Goal: Task Accomplishment & Management: Use online tool/utility

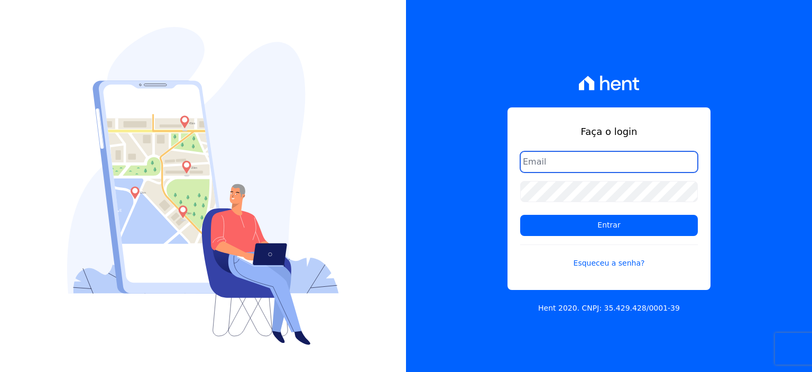
type input "rodrigo.villalva@grupozarin.com.br"
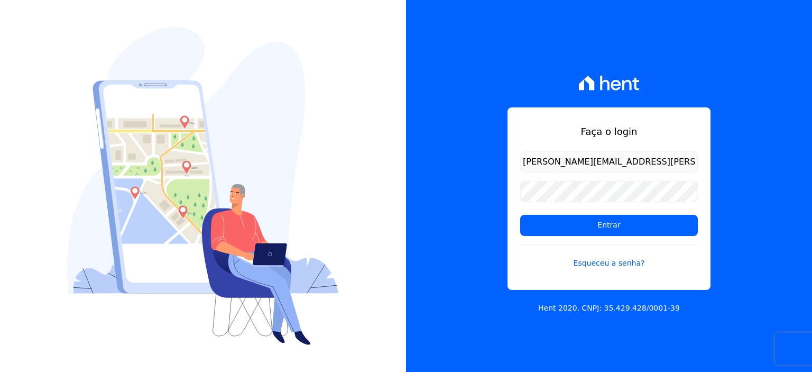
click at [579, 162] on input "rodrigo.villalva@grupozarin.com.br" at bounding box center [609, 161] width 178 height 21
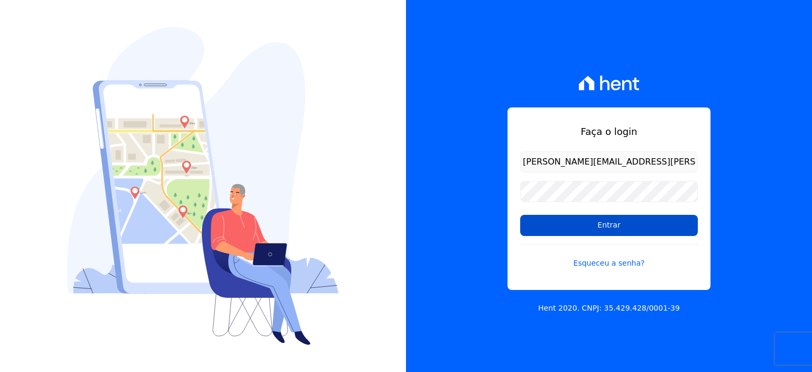
click at [541, 227] on input "Entrar" at bounding box center [609, 225] width 178 height 21
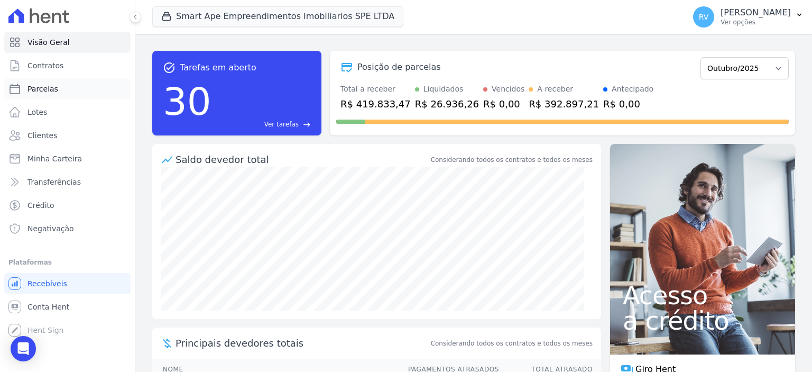
click at [76, 91] on link "Parcelas" at bounding box center [67, 88] width 126 height 21
select select
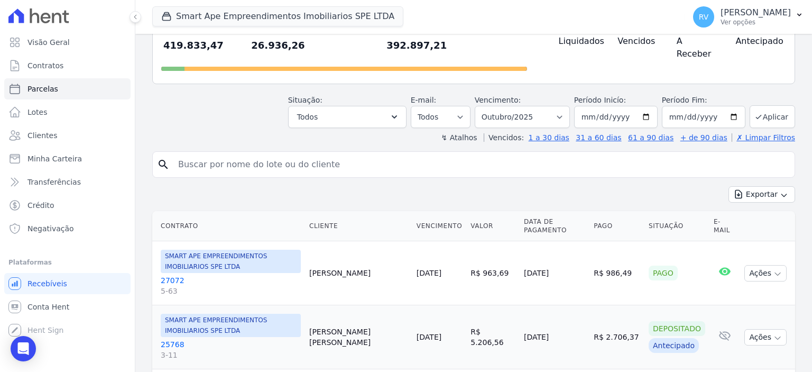
scroll to position [106, 0]
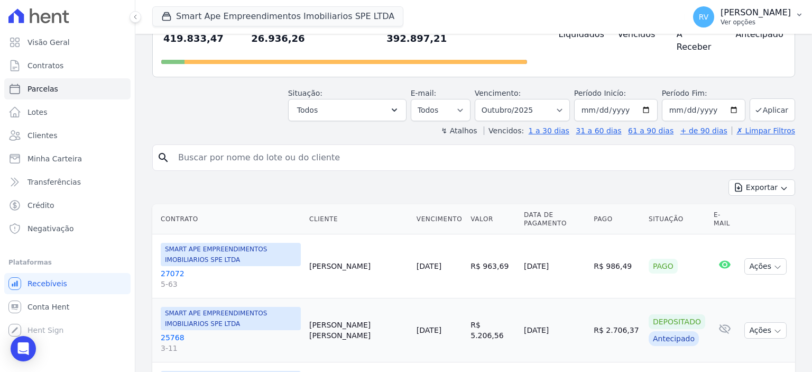
click at [773, 23] on p "Ver opções" at bounding box center [756, 22] width 70 height 8
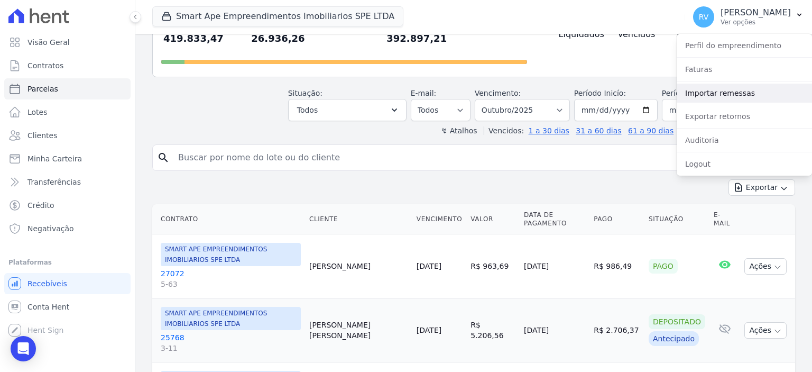
click at [719, 100] on link "Importar remessas" at bounding box center [744, 93] width 135 height 19
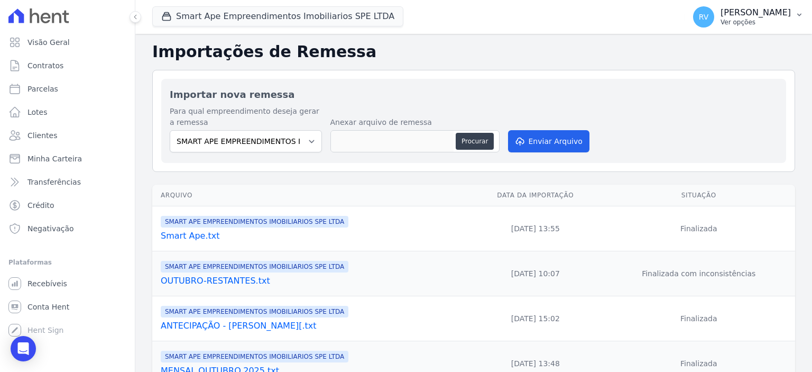
click at [757, 21] on p "Ver opções" at bounding box center [756, 22] width 70 height 8
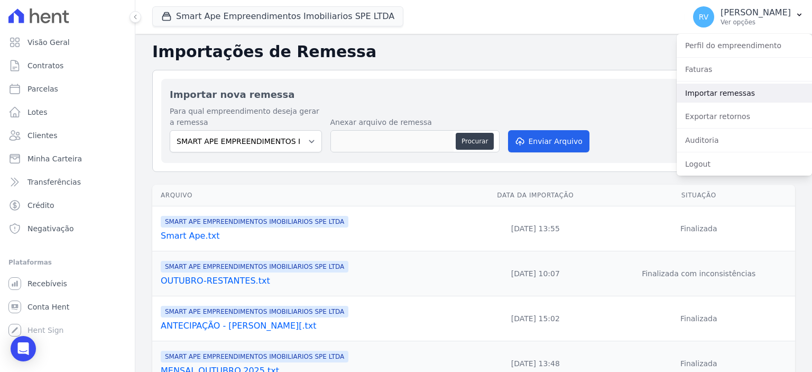
click at [710, 96] on link "Importar remessas" at bounding box center [744, 93] width 135 height 19
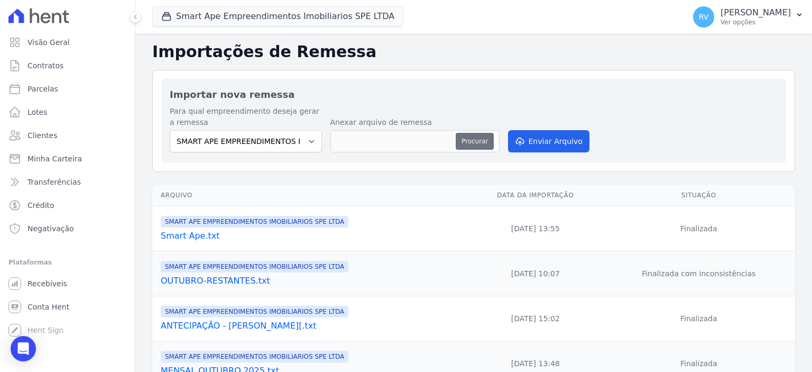
click at [482, 133] on button "Procurar" at bounding box center [475, 141] width 38 height 17
type input "antecipação-andressa.txt"
click at [574, 135] on button "Enviar Arquivo" at bounding box center [548, 141] width 81 height 22
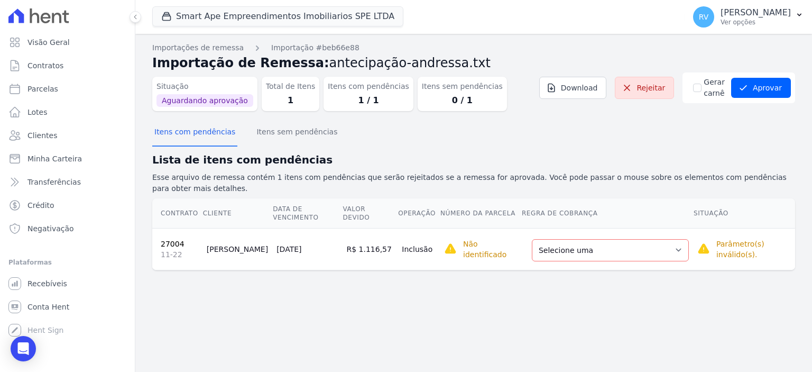
click at [623, 243] on td "Selecione uma Nova Parcela Avulsa Parcela Avulsa Existente Parcela Normal (27 X…" at bounding box center [607, 249] width 172 height 42
click at [625, 239] on select "Selecione uma Nova Parcela Avulsa Parcela Avulsa Existente Parcela Normal (27 X…" at bounding box center [610, 250] width 157 height 22
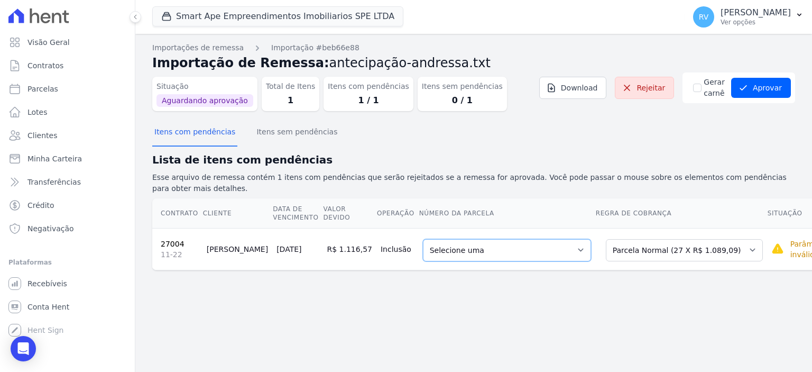
click at [529, 246] on select "Selecione uma 5 - 15/09/2026 - R$ 1.089,09 - Agendado 6 - 15/10/2026 - R$ 1.089…" at bounding box center [507, 250] width 168 height 22
click at [768, 84] on button "Aprovar" at bounding box center [761, 88] width 60 height 20
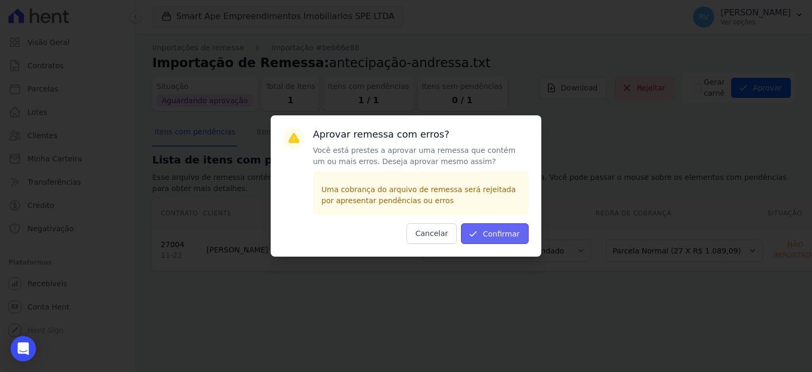
click at [493, 234] on button "Confirmar" at bounding box center [495, 233] width 68 height 21
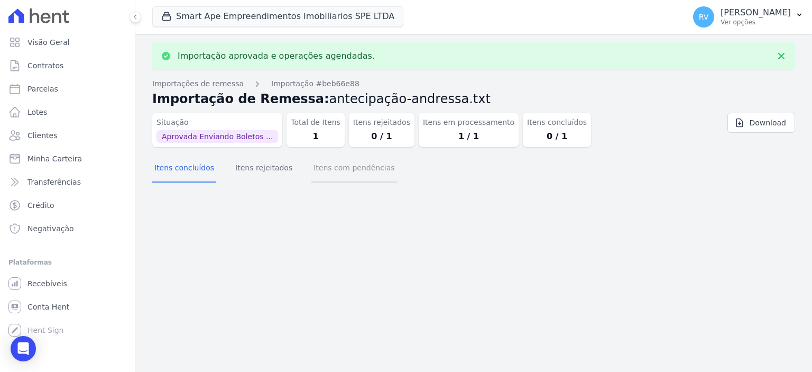
click at [311, 170] on button "Itens com pendências" at bounding box center [353, 168] width 85 height 27
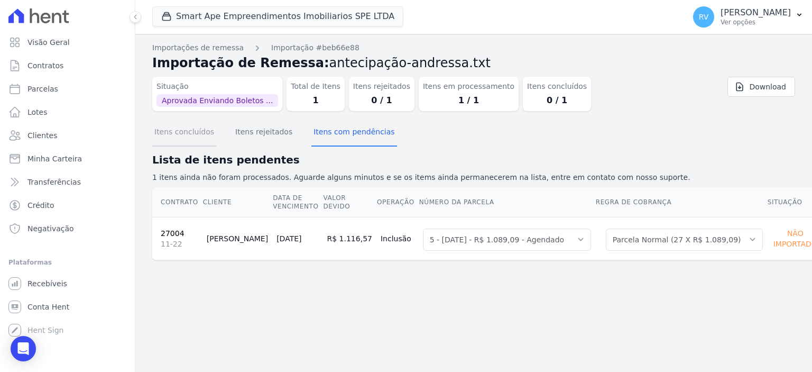
click at [169, 137] on button "Itens concluídos" at bounding box center [184, 132] width 64 height 27
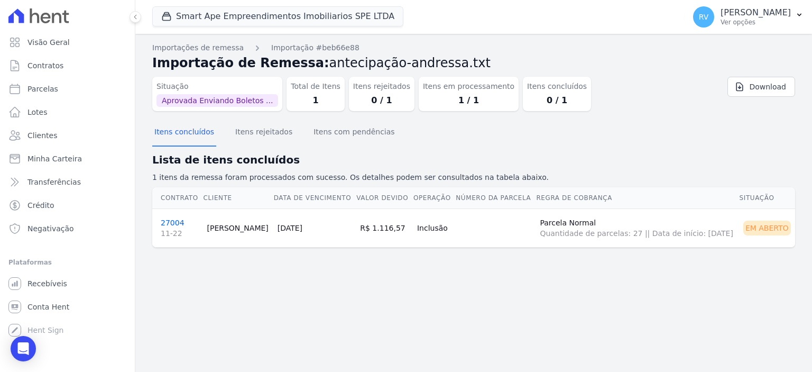
click at [170, 219] on link "27004 11-22" at bounding box center [180, 228] width 38 height 20
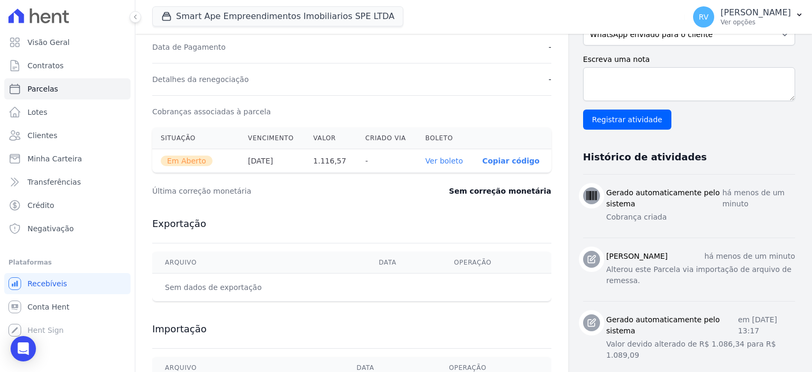
scroll to position [370, 0]
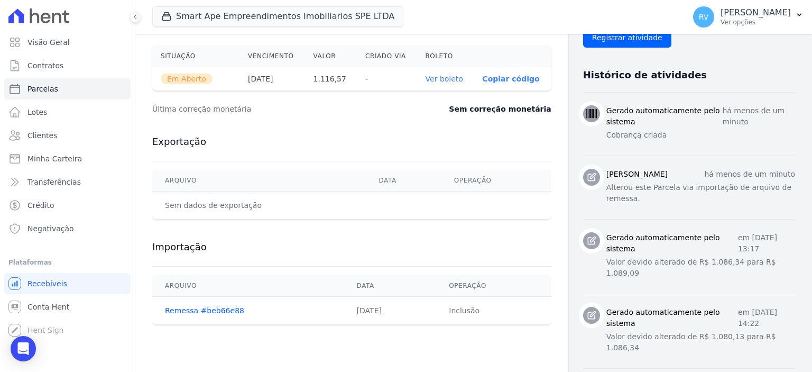
click at [442, 78] on link "Ver boleto" at bounding box center [445, 79] width 38 height 8
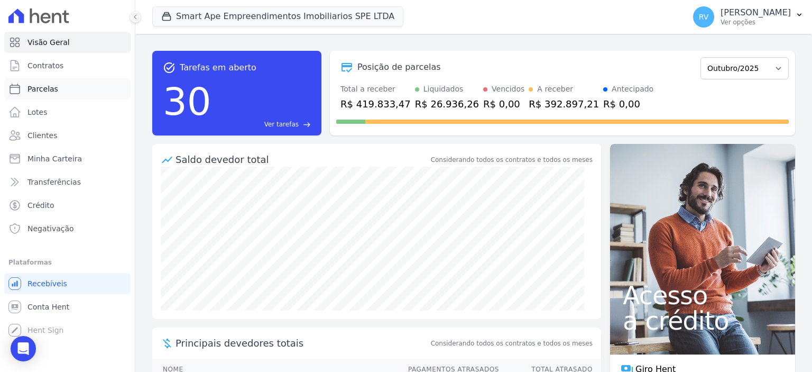
click at [55, 95] on link "Parcelas" at bounding box center [67, 88] width 126 height 21
select select
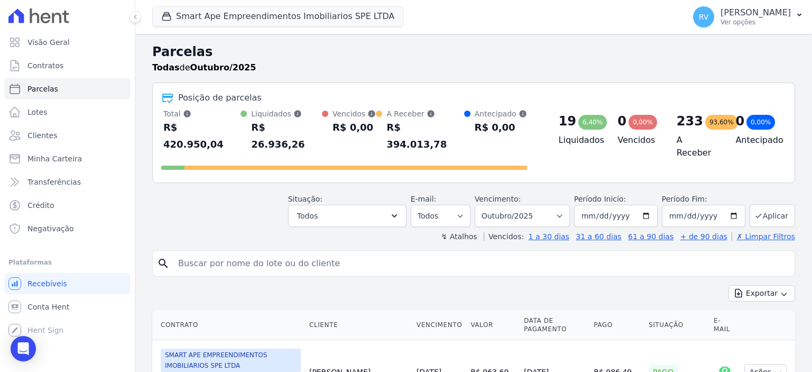
click at [375, 253] on input "search" at bounding box center [481, 263] width 619 height 21
paste input "[PERSON_NAME] [PERSON_NAME]"
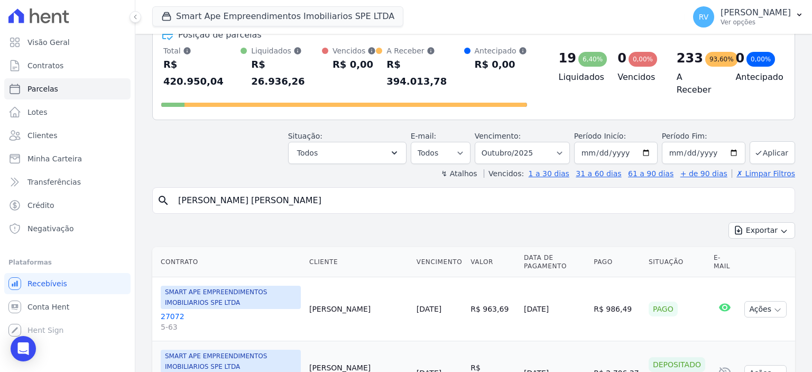
scroll to position [159, 0]
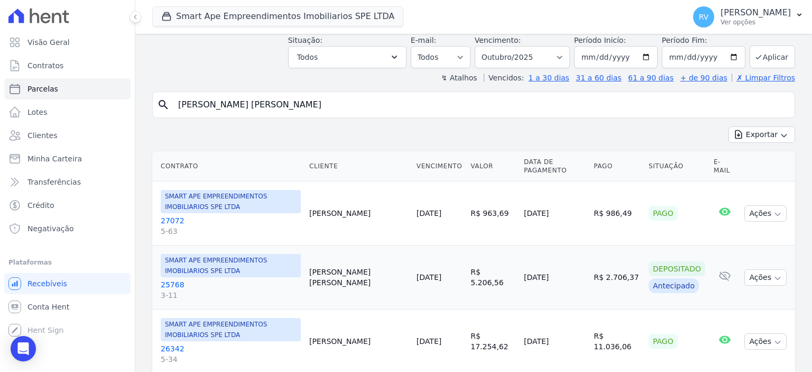
type input "[PERSON_NAME] [PERSON_NAME]"
select select
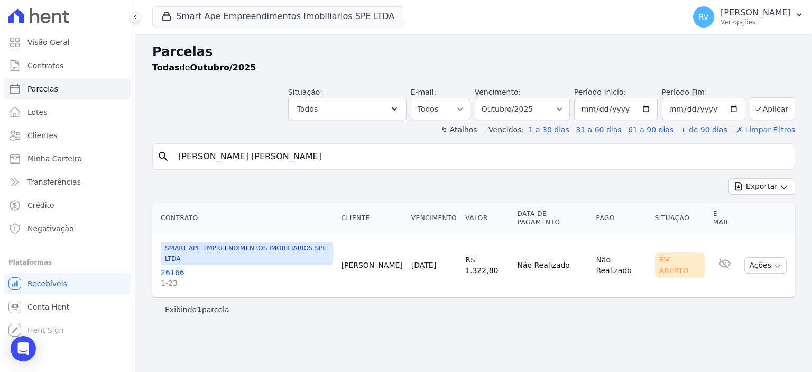
click at [163, 267] on link "26166 1-23" at bounding box center [247, 277] width 172 height 21
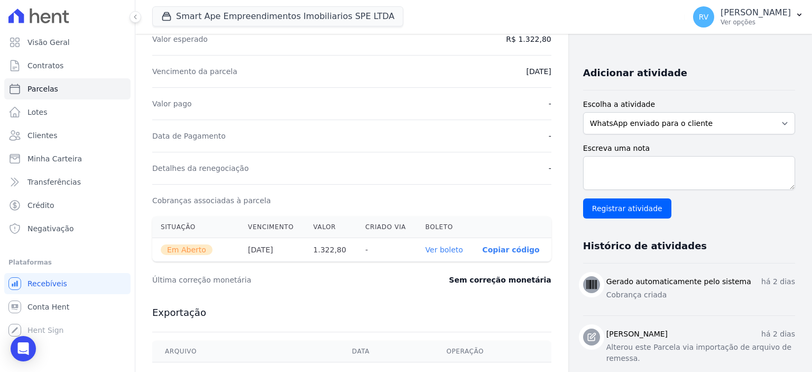
scroll to position [264, 0]
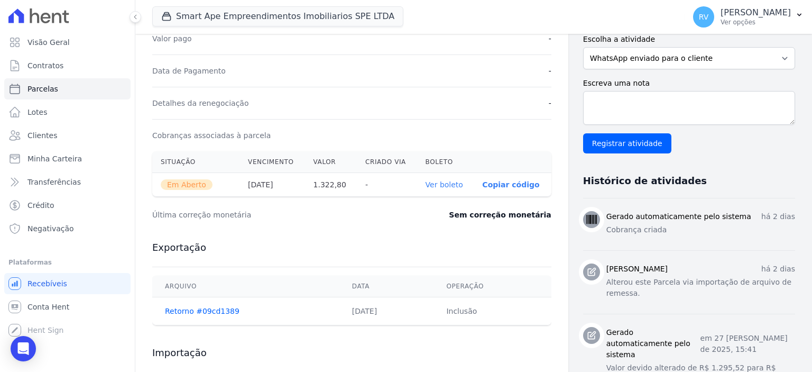
click at [444, 181] on link "Ver boleto" at bounding box center [445, 184] width 38 height 8
